Goal: Information Seeking & Learning: Check status

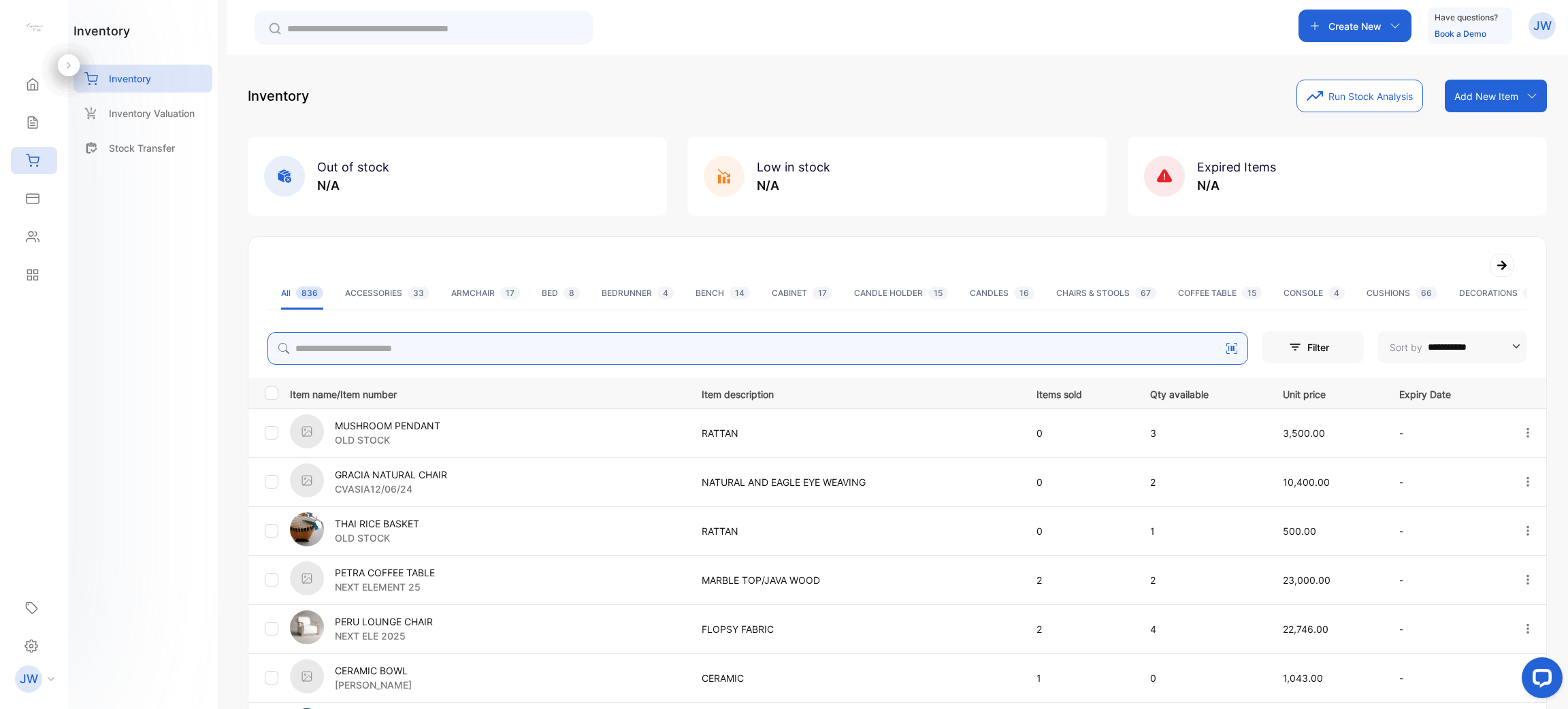
click at [430, 342] on input "search" at bounding box center [758, 349] width 981 height 33
type input "*********"
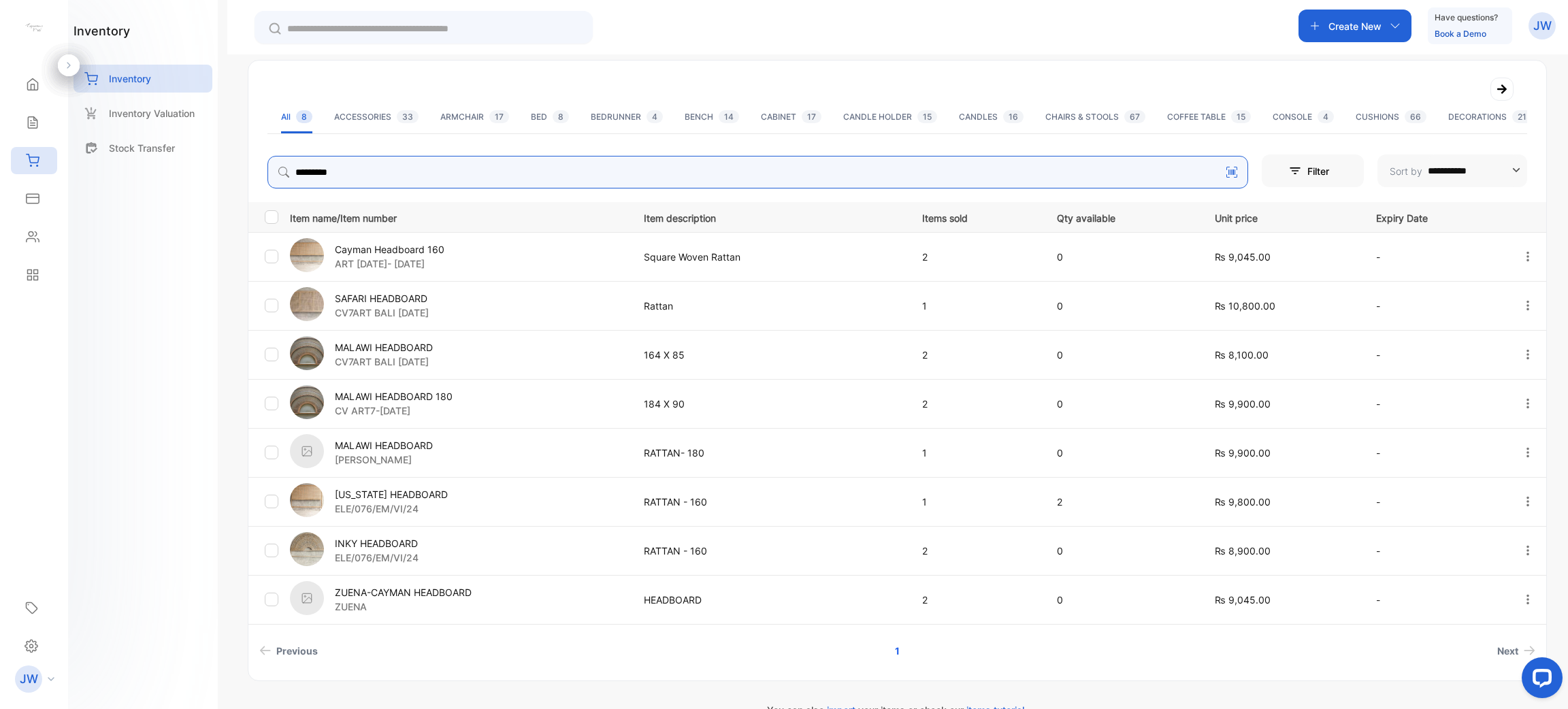
scroll to position [206, 0]
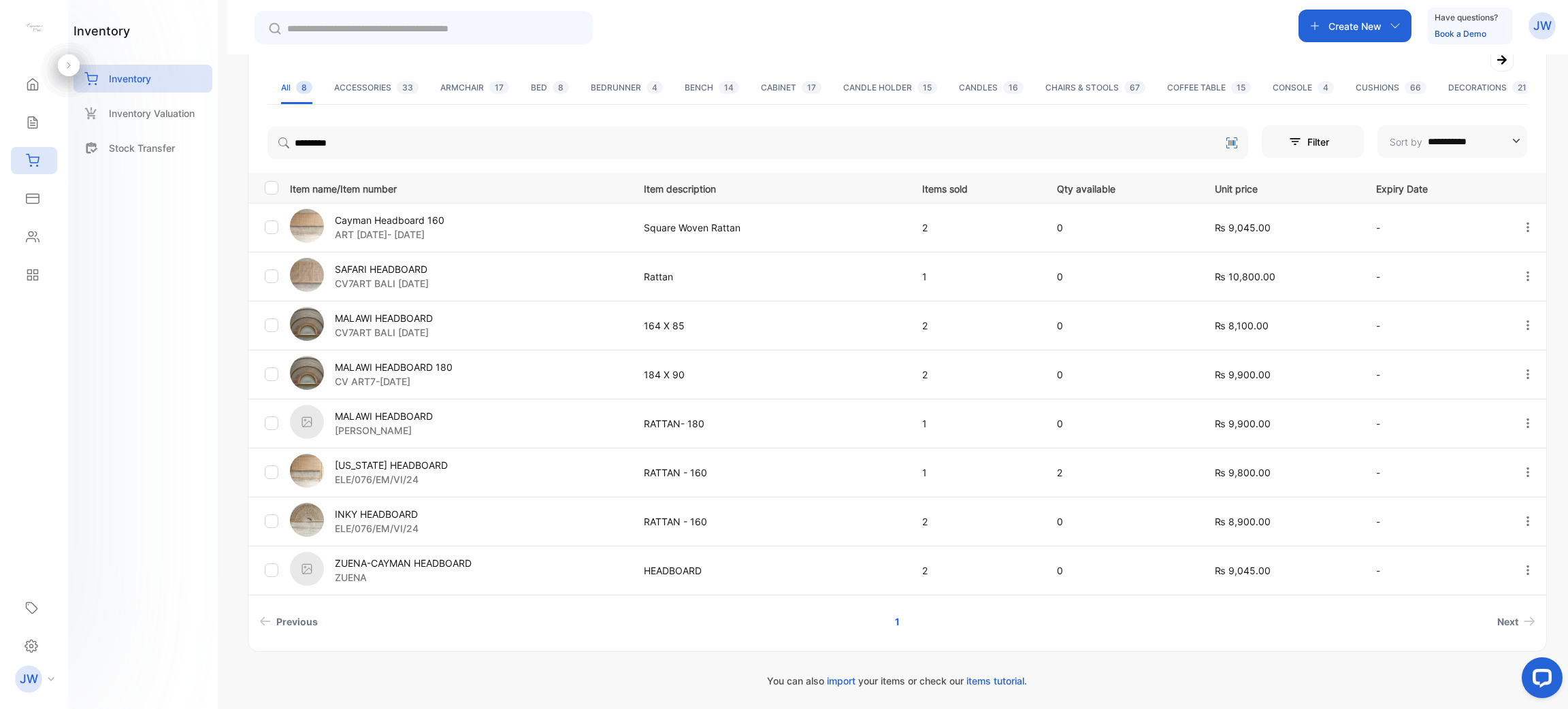
click at [428, 271] on p "SAFARI HEADBOARD" at bounding box center [382, 269] width 94 height 14
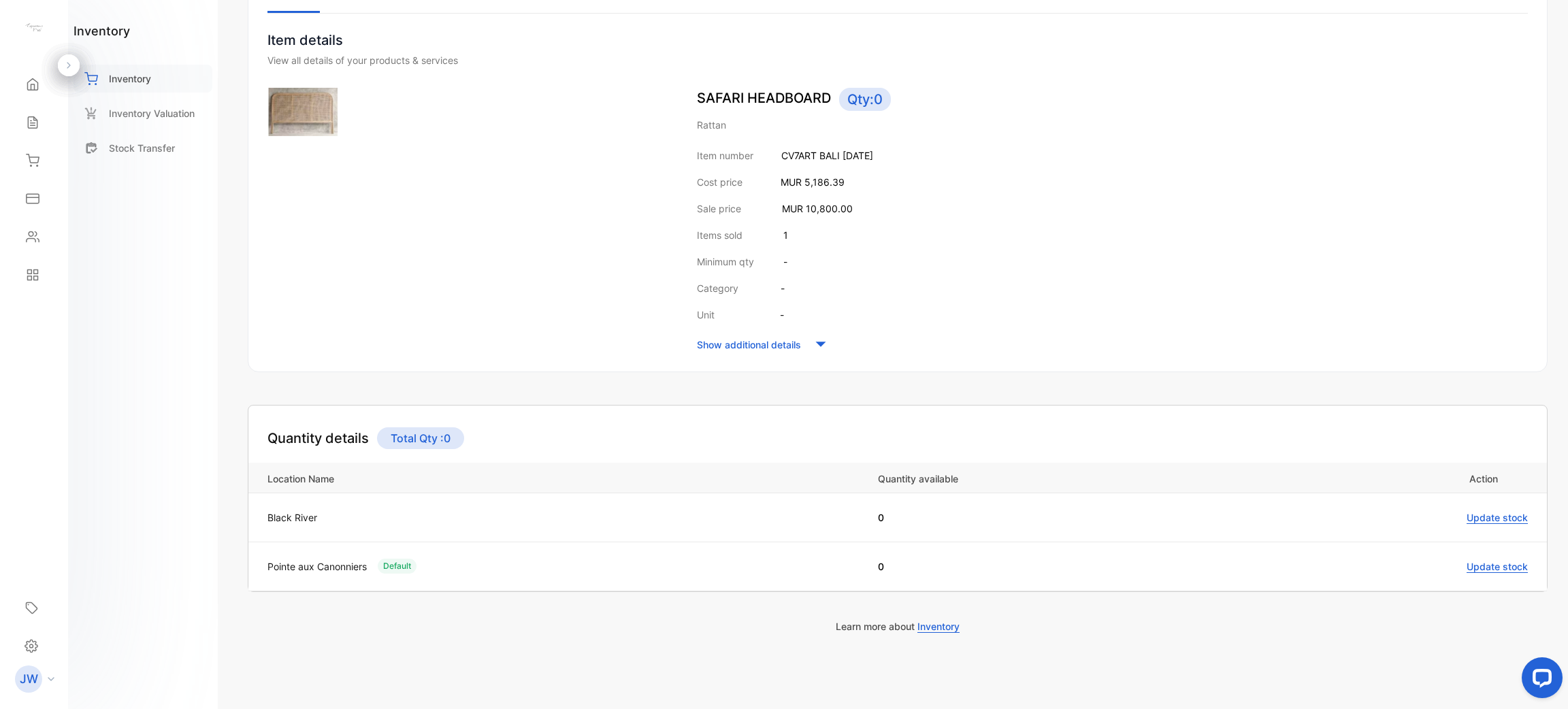
click at [128, 83] on p "Inventory" at bounding box center [130, 79] width 42 height 14
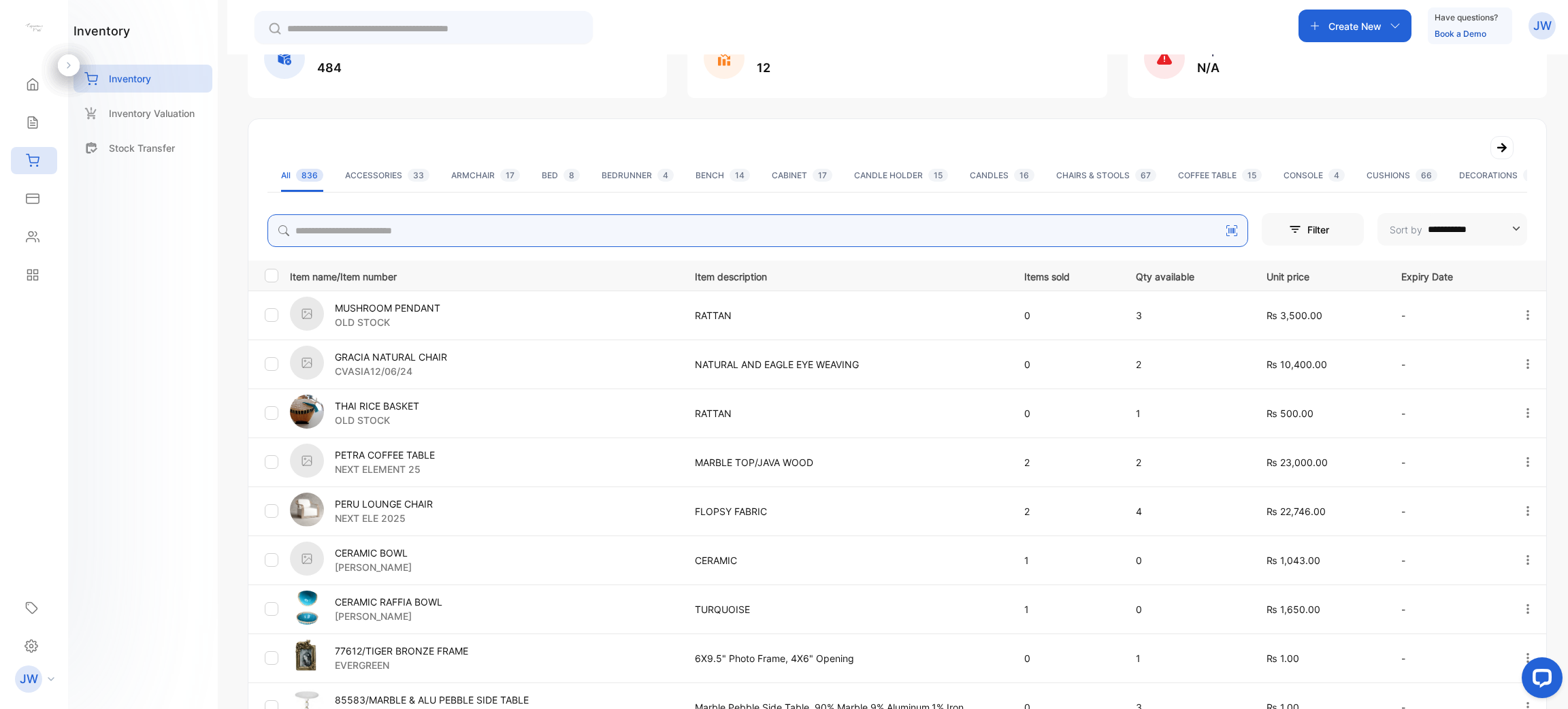
click at [548, 234] on input "search" at bounding box center [758, 231] width 981 height 33
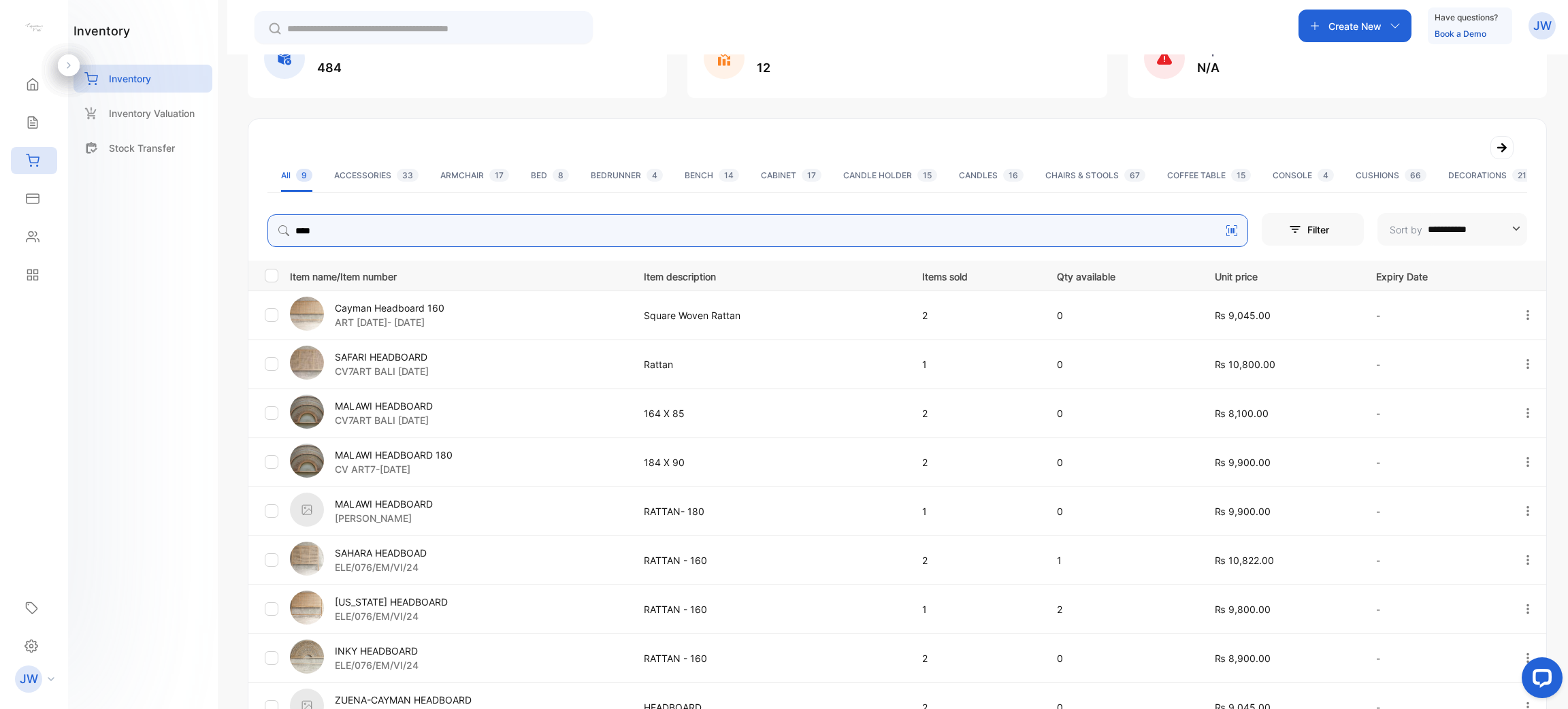
drag, startPoint x: 358, startPoint y: 236, endPoint x: 134, endPoint y: 212, distance: 225.3
click at [152, 216] on div "**********" at bounding box center [784, 395] width 1568 height 791
type input "******"
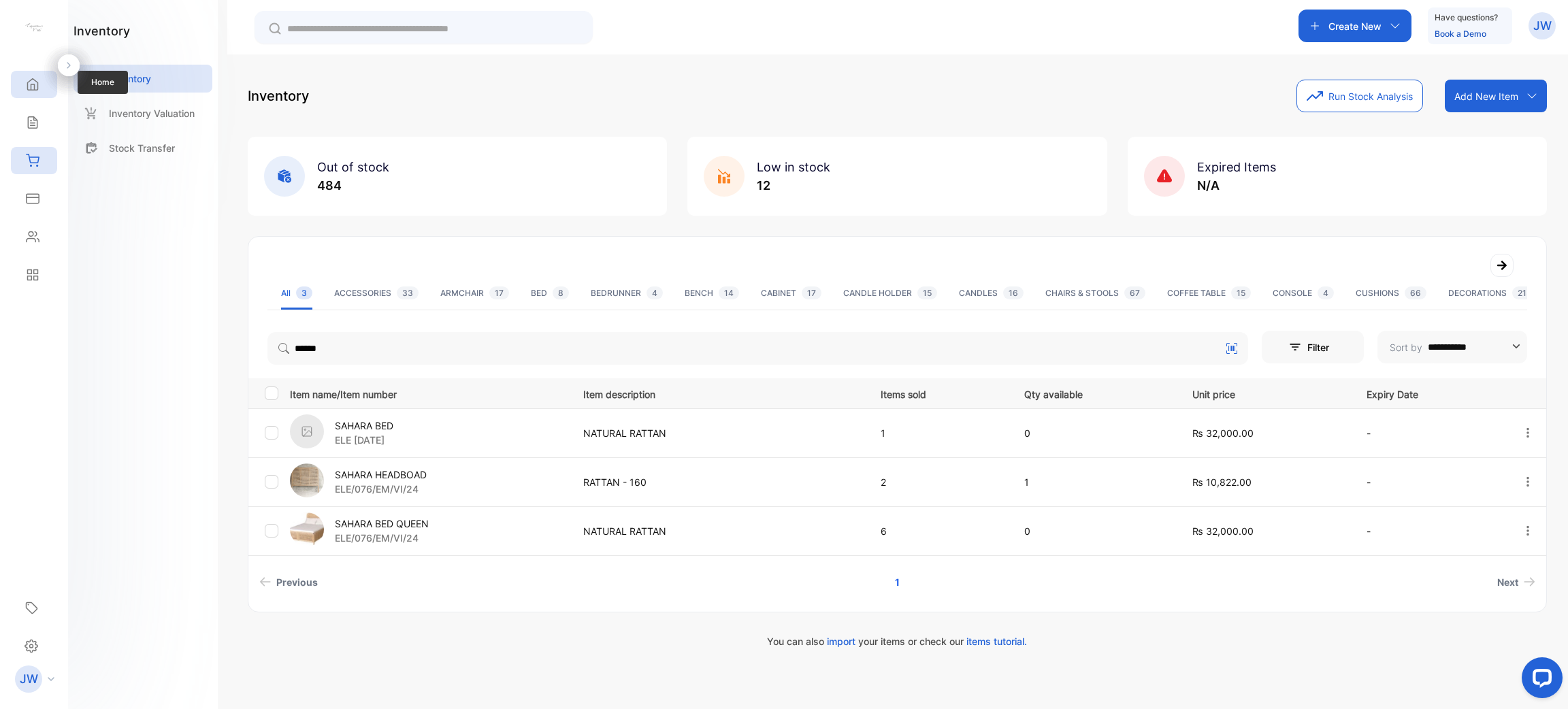
click at [33, 96] on div "Home" at bounding box center [34, 84] width 46 height 27
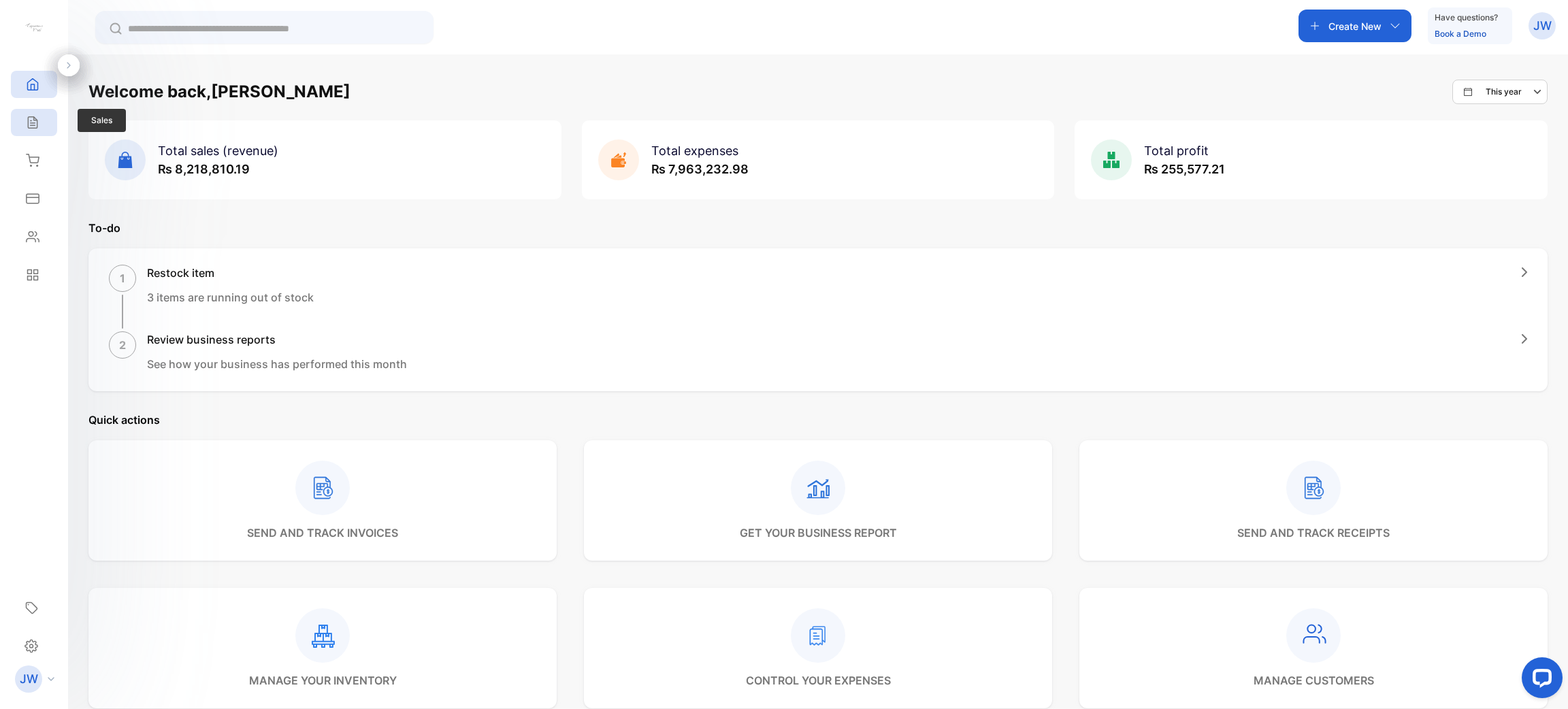
click at [38, 125] on icon at bounding box center [33, 123] width 14 height 14
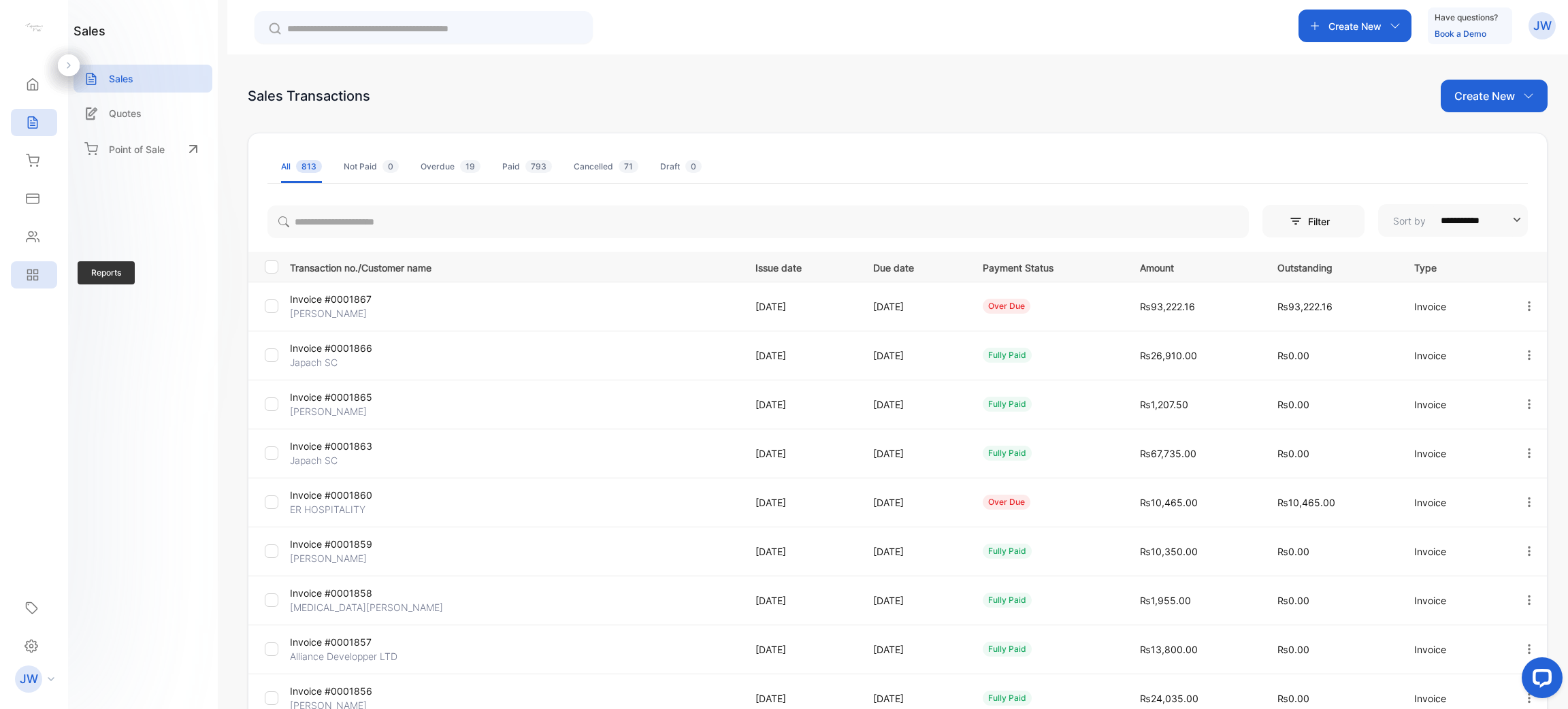
click at [24, 262] on div "Reports" at bounding box center [34, 275] width 46 height 27
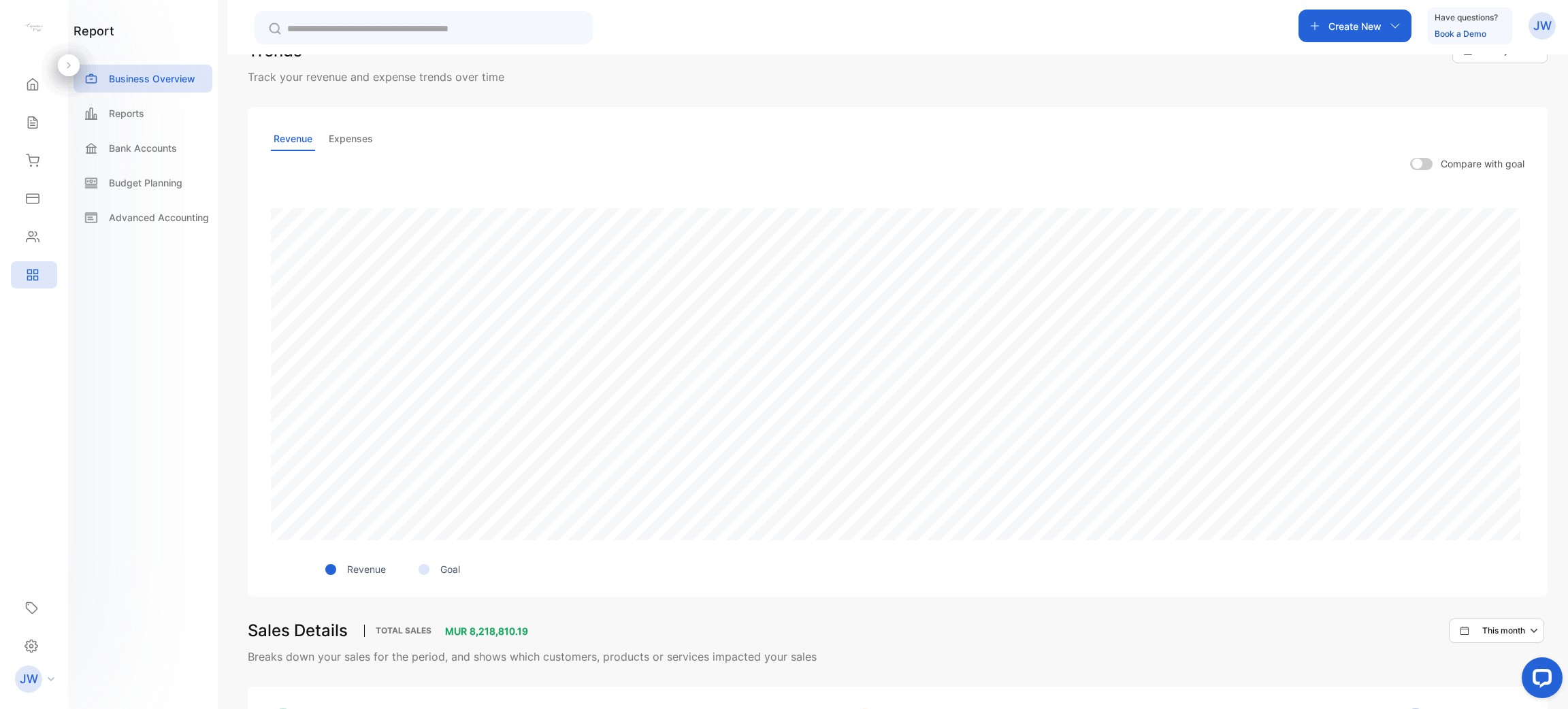
scroll to position [408, 0]
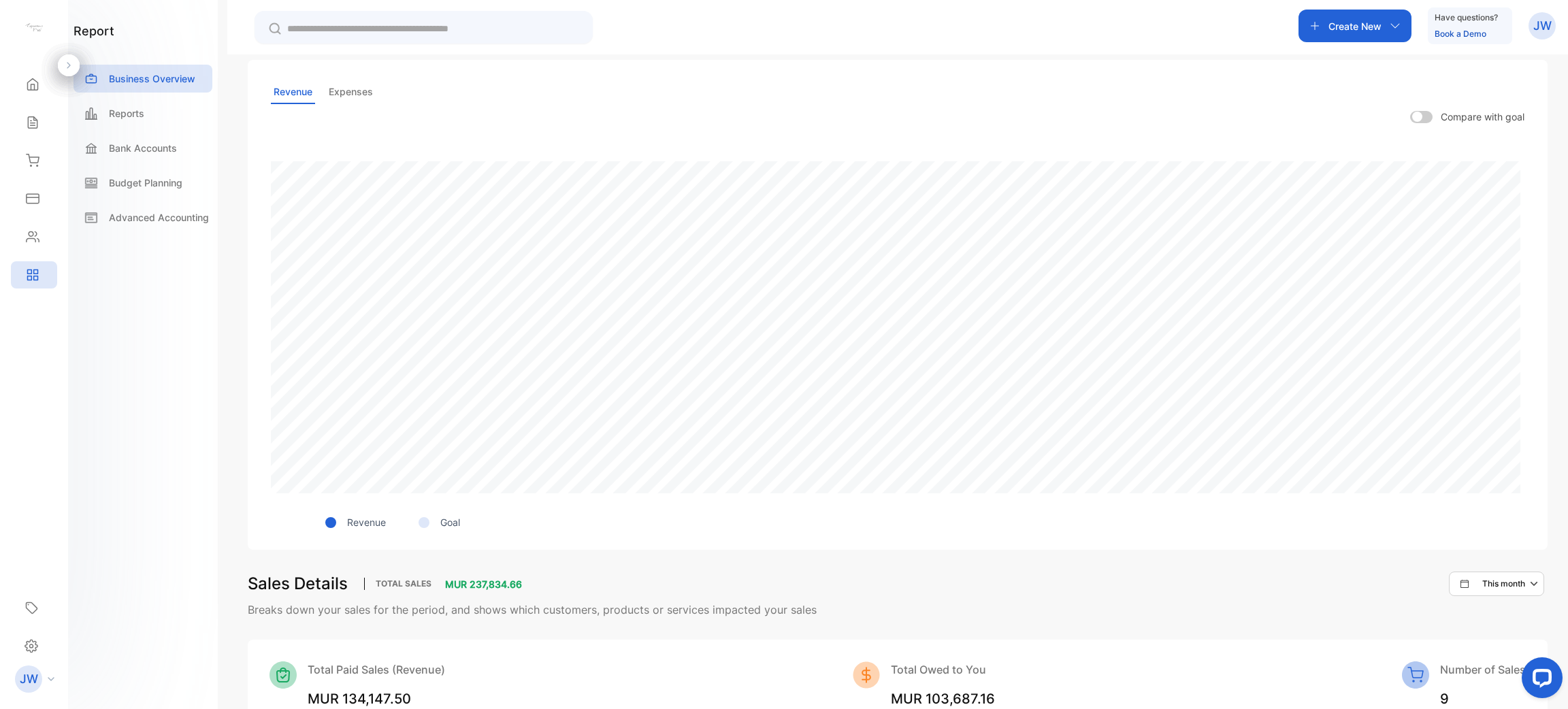
click at [365, 104] on div "Revenue Expenses Compare with goal Revenue Goal" at bounding box center [897, 305] width 1299 height 490
click at [360, 101] on p "Expenses" at bounding box center [351, 92] width 50 height 24
click at [300, 87] on p "Revenue" at bounding box center [293, 92] width 44 height 24
click at [1412, 114] on span at bounding box center [1421, 117] width 22 height 12
click at [1417, 114] on span at bounding box center [1421, 117] width 22 height 12
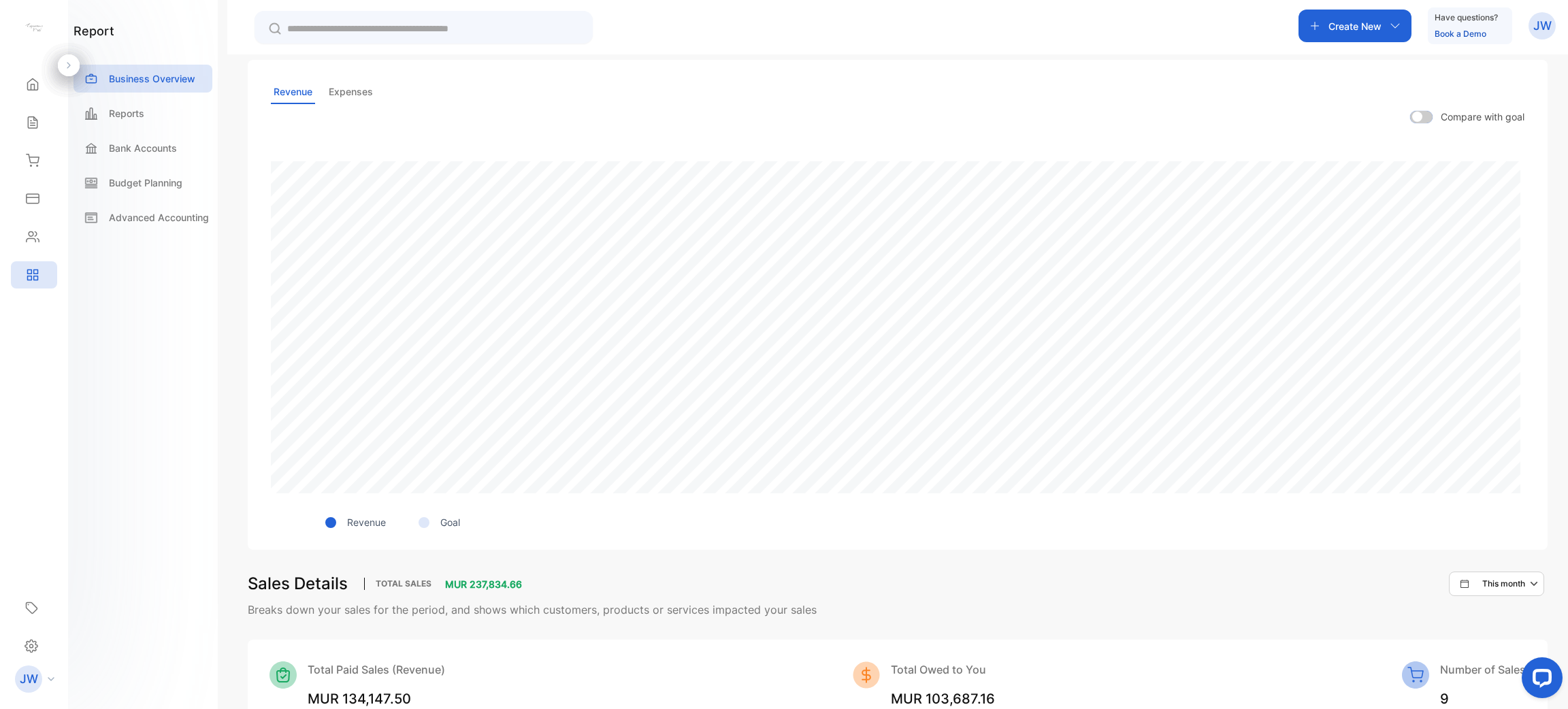
drag, startPoint x: 1513, startPoint y: 588, endPoint x: 1513, endPoint y: 580, distance: 8.0
click at [1513, 582] on p "This month" at bounding box center [1503, 584] width 43 height 12
click at [1514, 619] on p "This year" at bounding box center [1511, 625] width 36 height 12
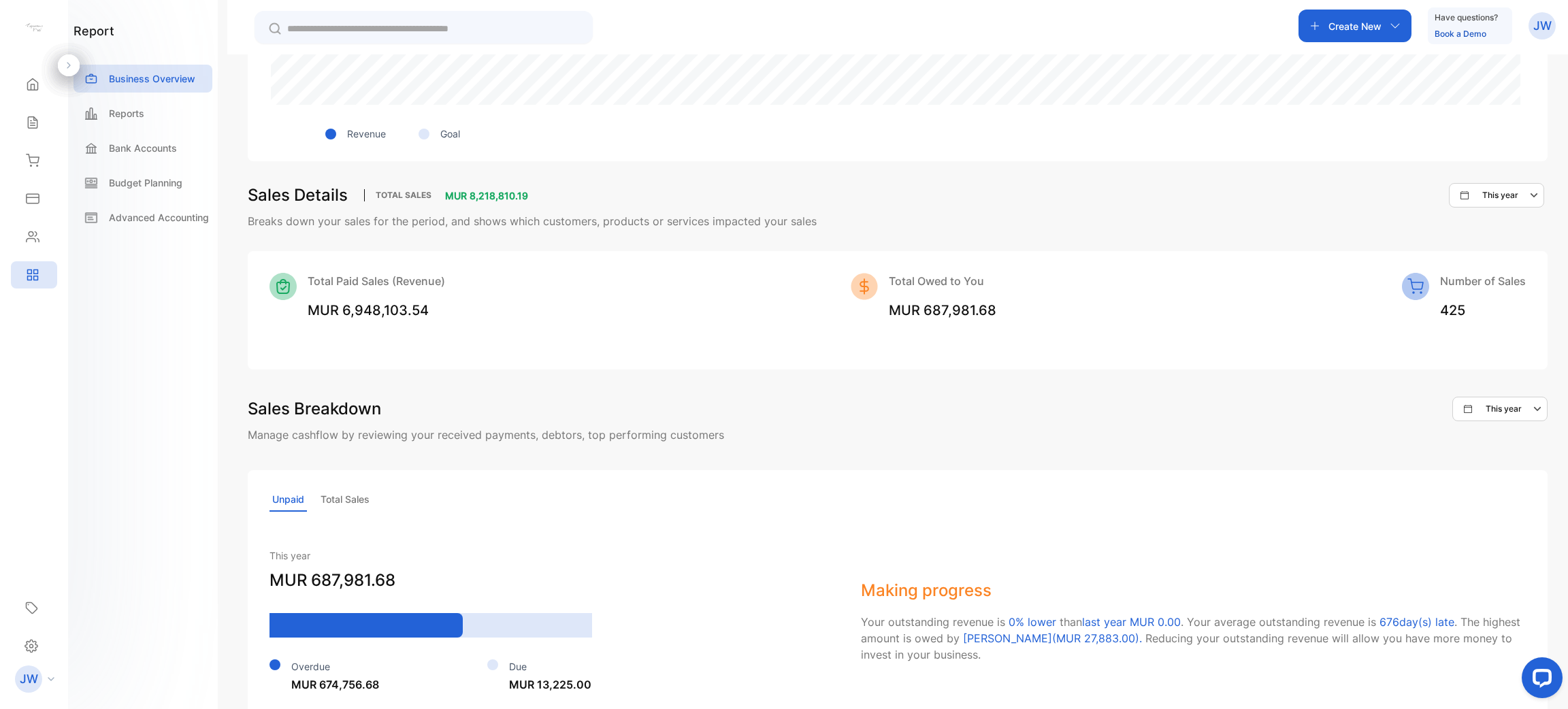
scroll to position [868, 0]
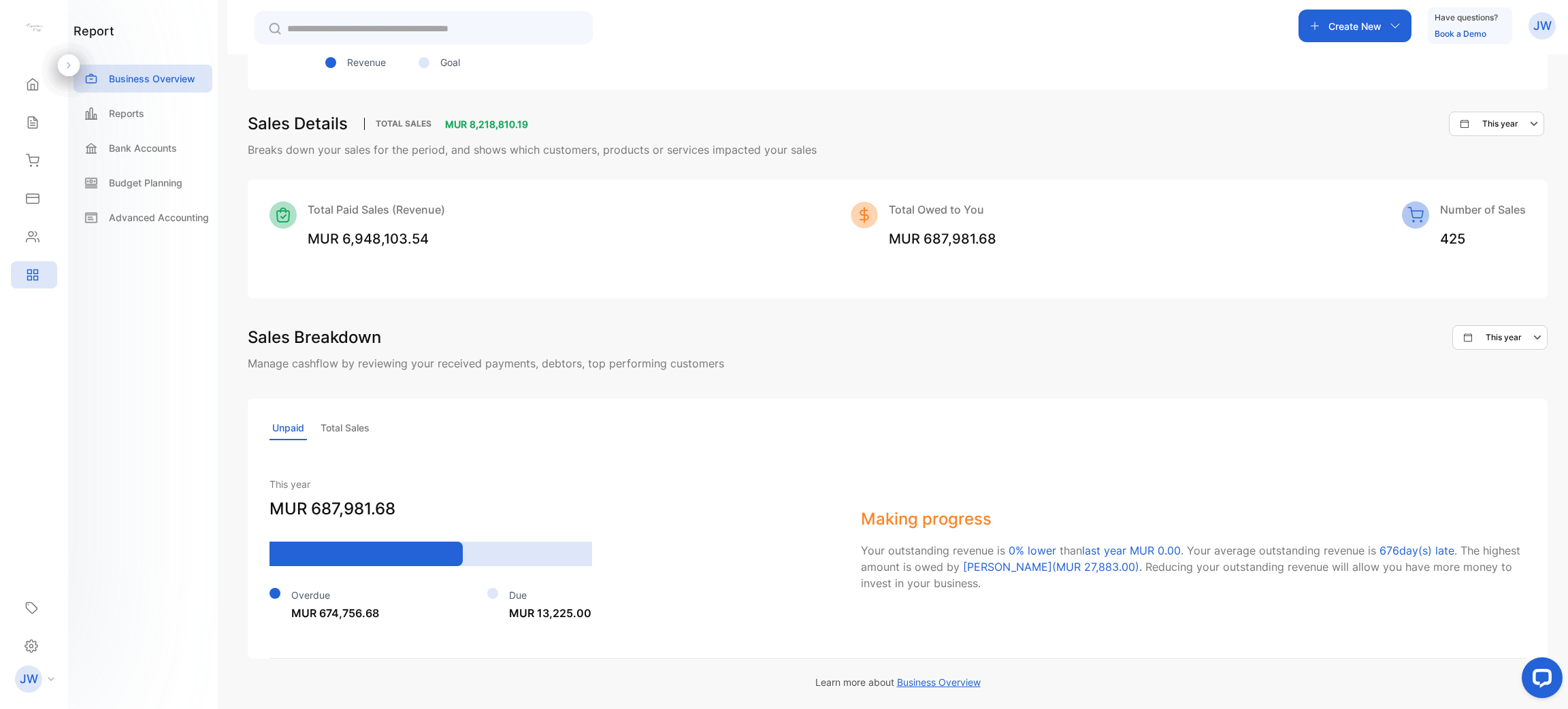
click at [1501, 125] on p "This year" at bounding box center [1500, 124] width 36 height 12
click at [1499, 188] on p "This month" at bounding box center [1514, 193] width 43 height 12
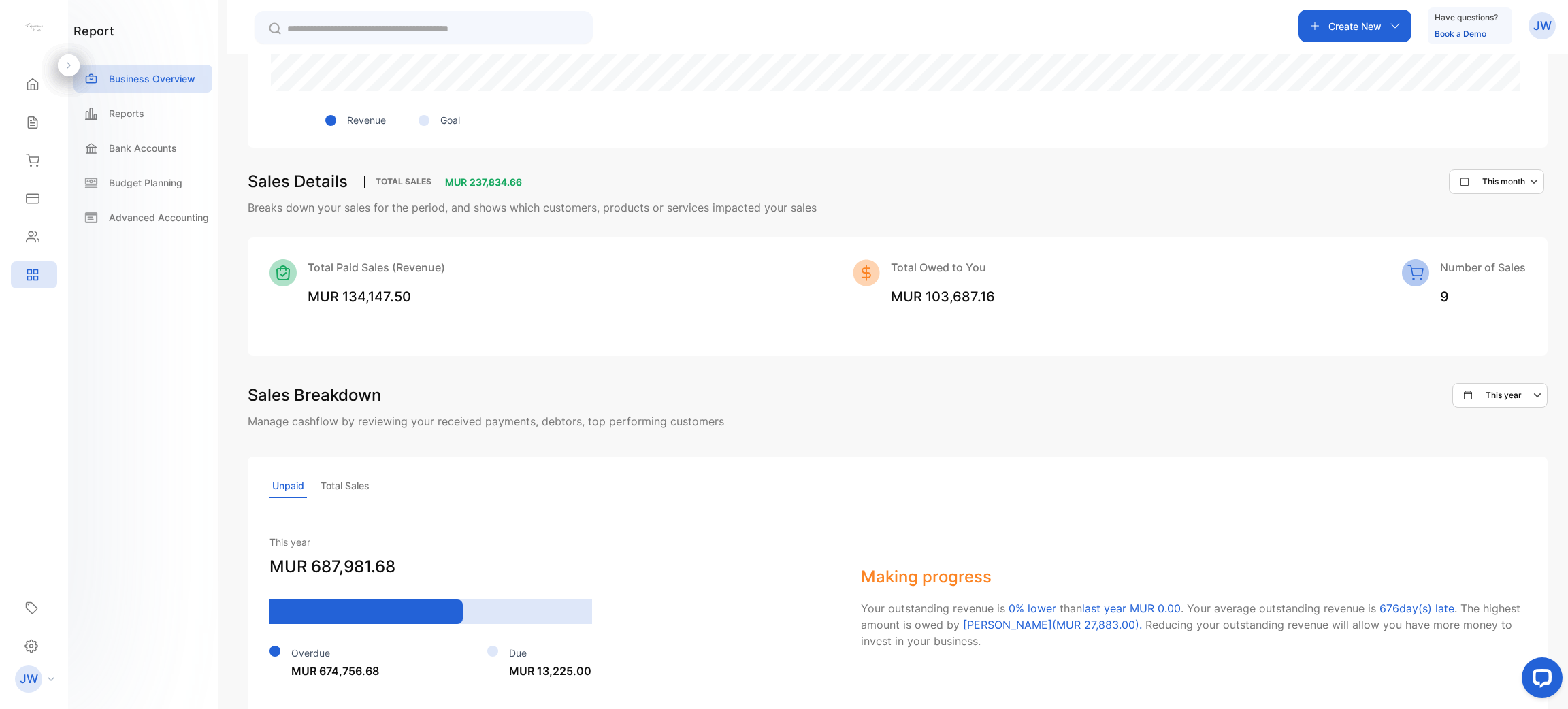
scroll to position [766, 0]
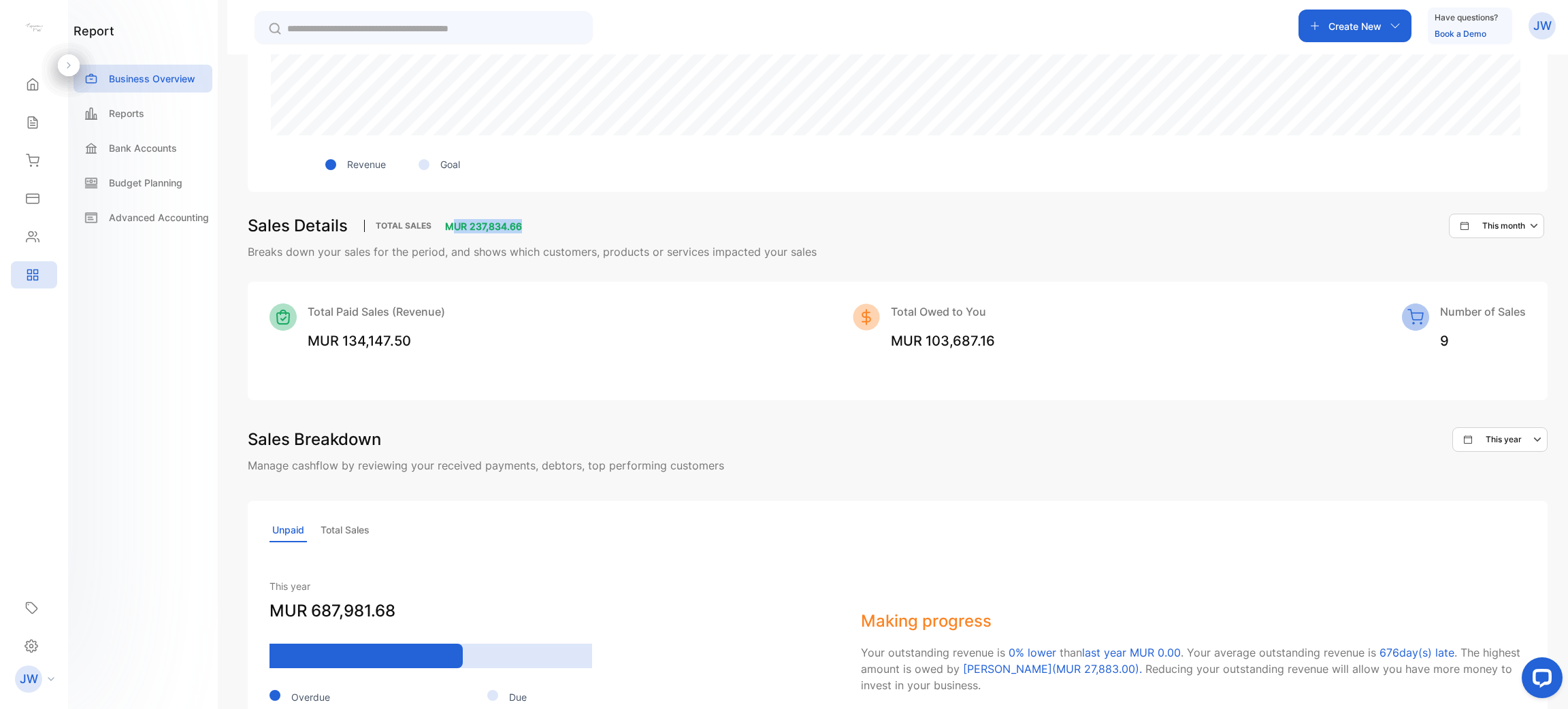
drag, startPoint x: 527, startPoint y: 219, endPoint x: 452, endPoint y: 230, distance: 75.8
click at [452, 230] on div "Sales Details Total Sales MUR 237,834.66 This month" at bounding box center [897, 226] width 1299 height 25
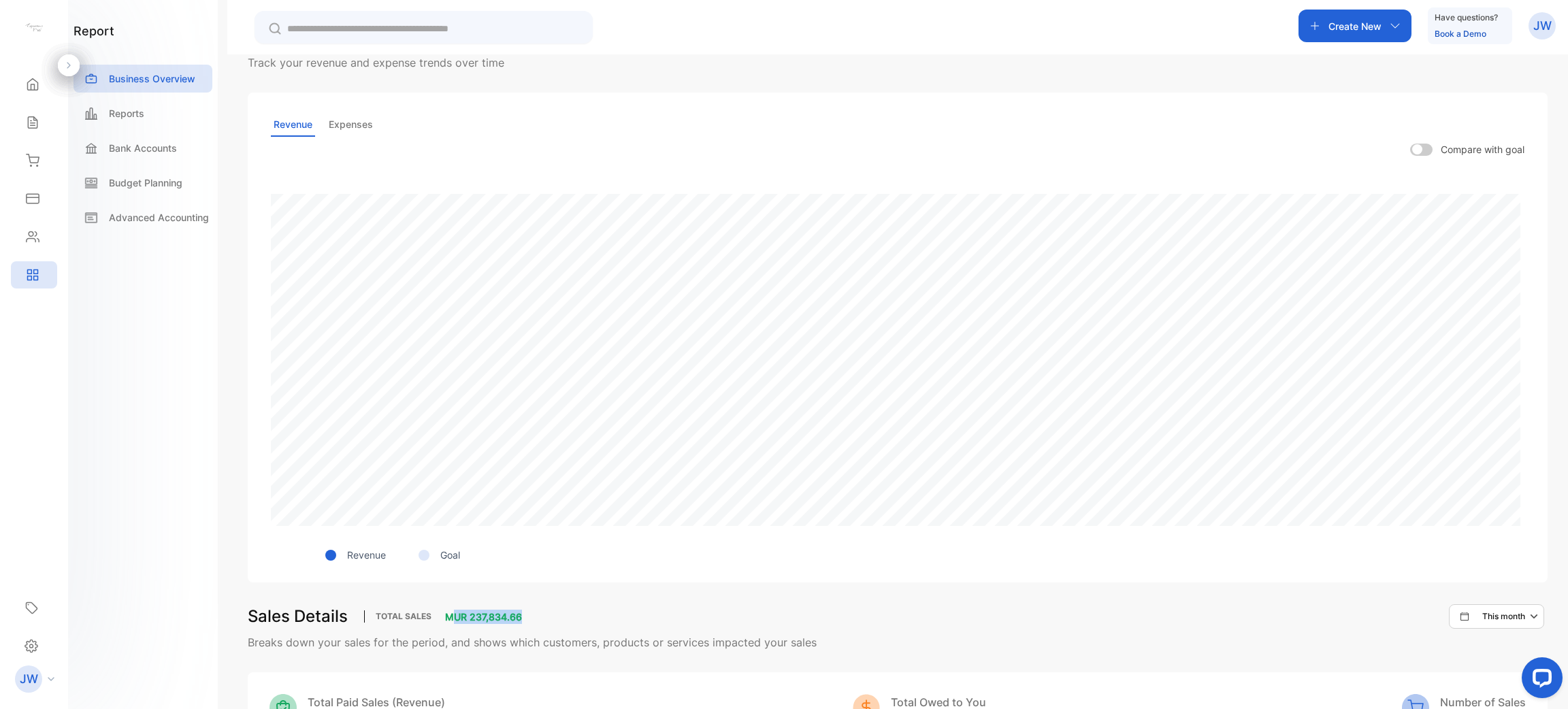
scroll to position [357, 0]
